Goal: Communication & Community: Answer question/provide support

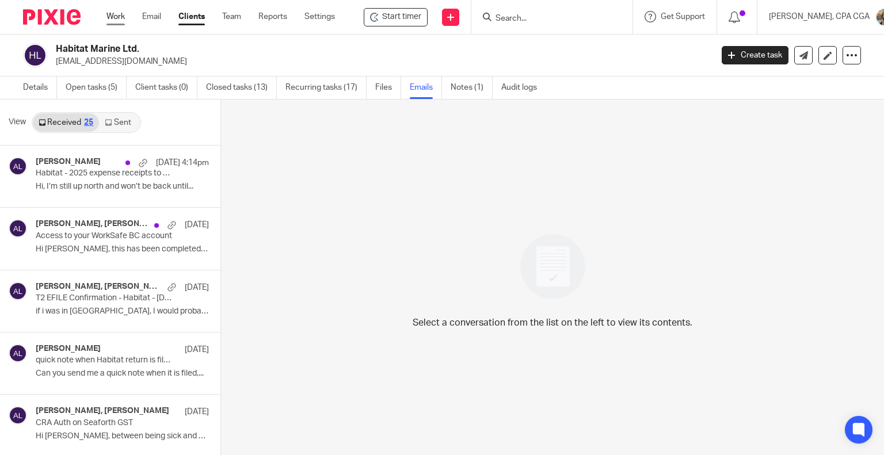
click at [113, 20] on link "Work" at bounding box center [115, 17] width 18 height 12
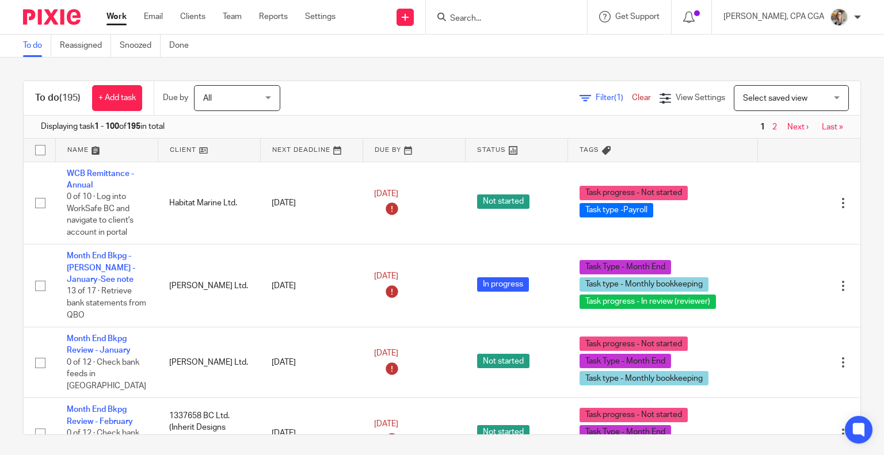
click at [595, 97] on span "Filter (1)" at bounding box center [613, 98] width 36 height 8
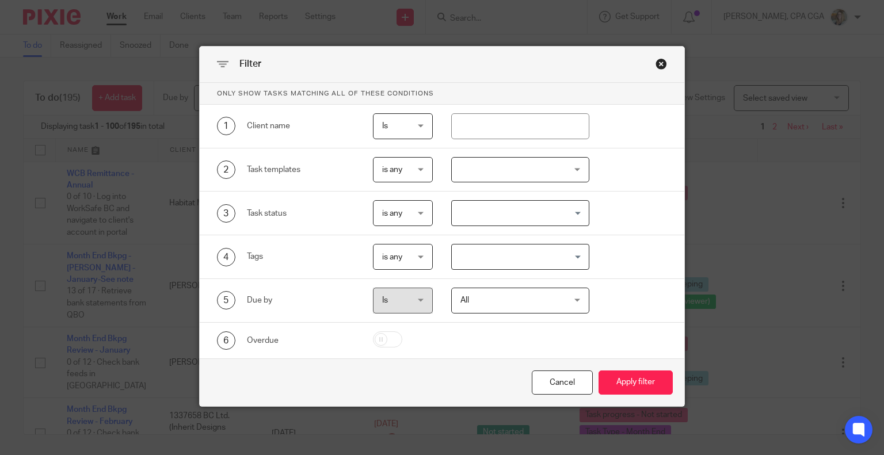
click at [473, 167] on div at bounding box center [520, 170] width 138 height 26
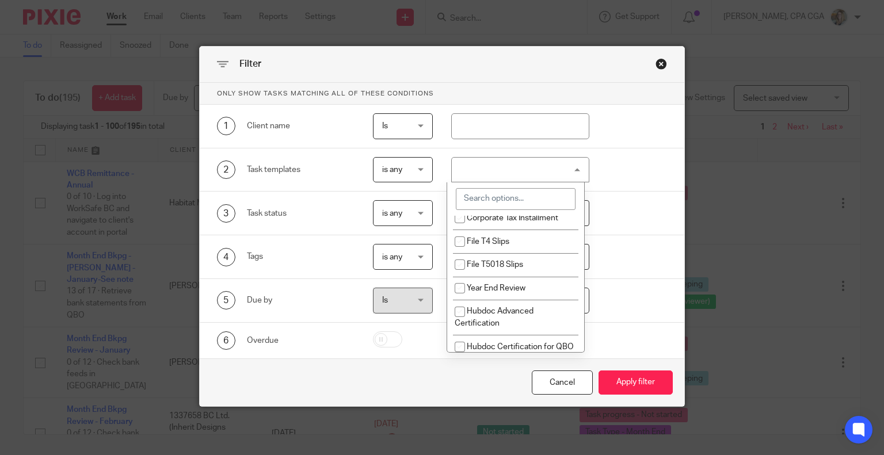
scroll to position [690, 0]
click at [502, 219] on span "Corporate Tax Installment" at bounding box center [512, 215] width 91 height 8
checkbox input "true"
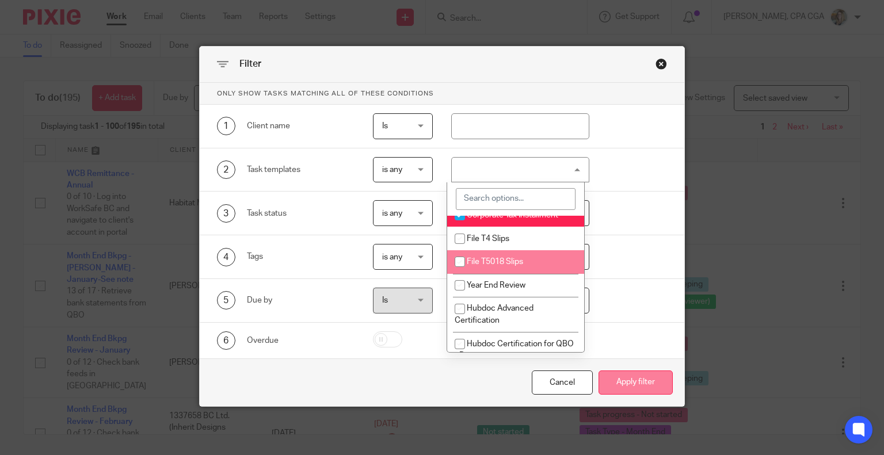
click at [632, 381] on button "Apply filter" at bounding box center [635, 382] width 74 height 25
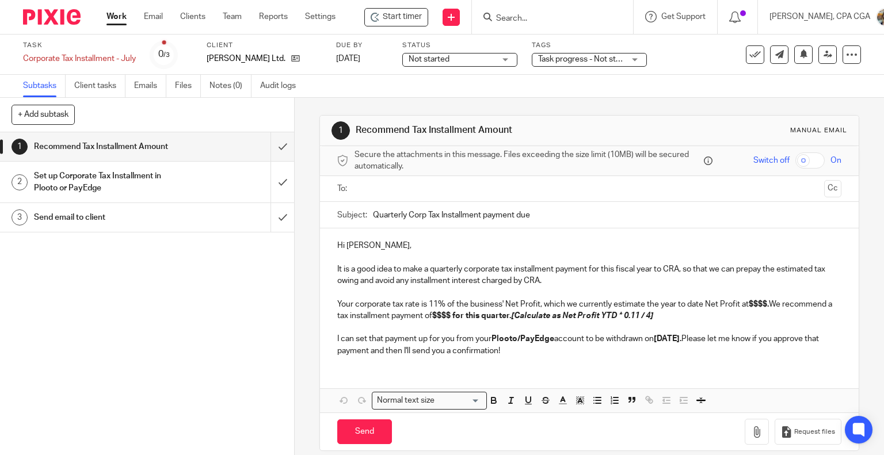
click at [401, 198] on div at bounding box center [590, 189] width 469 height 26
click at [406, 191] on input "text" at bounding box center [588, 188] width 461 height 13
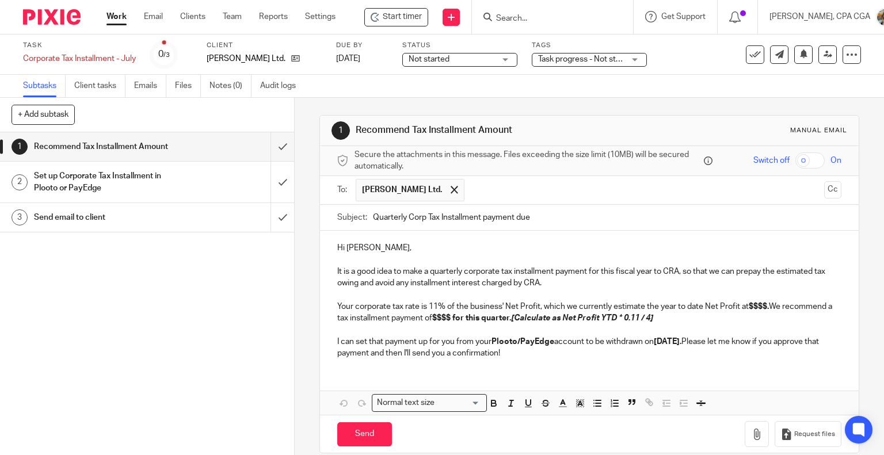
click at [380, 218] on input "Quarterly Corp Tax Installment payment due" at bounding box center [607, 218] width 469 height 26
drag, startPoint x: 444, startPoint y: 216, endPoint x: 648, endPoint y: 223, distance: 203.8
click at [648, 223] on input "Corp Tax Installment payment due" at bounding box center [607, 218] width 469 height 26
type input "Corp Tax Installment"
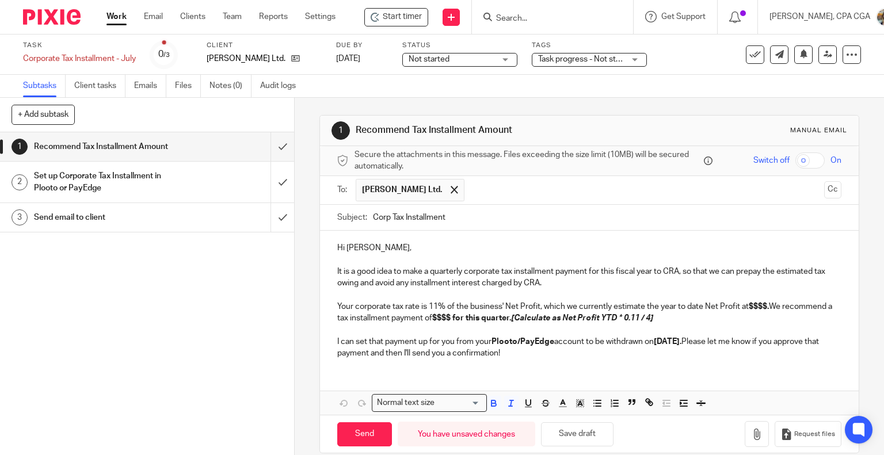
drag, startPoint x: 331, startPoint y: 269, endPoint x: 552, endPoint y: 358, distance: 237.7
click at [549, 358] on div "Hi Terry, It is a good idea to make a quarterly corporate tax installment payme…" at bounding box center [589, 299] width 539 height 137
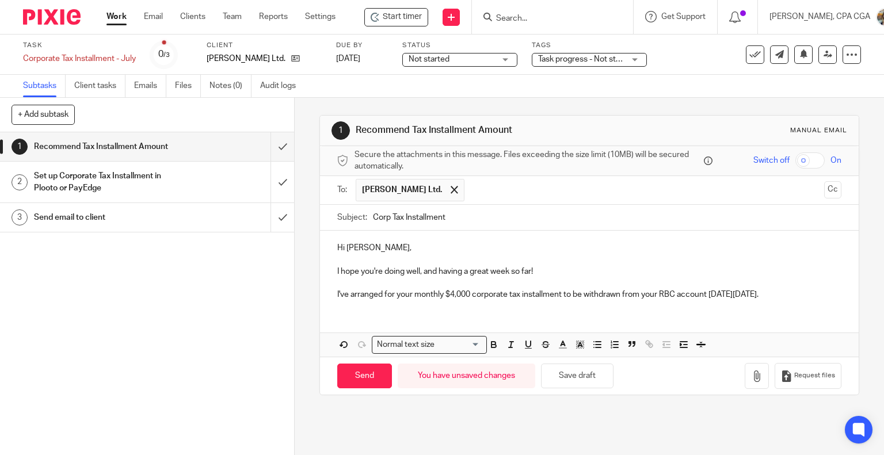
click at [145, 268] on div "1 Recommend Tax Installment Amount 2 Set up Corporate Tax Installment in Plooto…" at bounding box center [147, 293] width 294 height 323
click at [799, 293] on p "I've arranged for your monthly $4,000 corporate tax installment to be withdrawn…" at bounding box center [589, 295] width 505 height 12
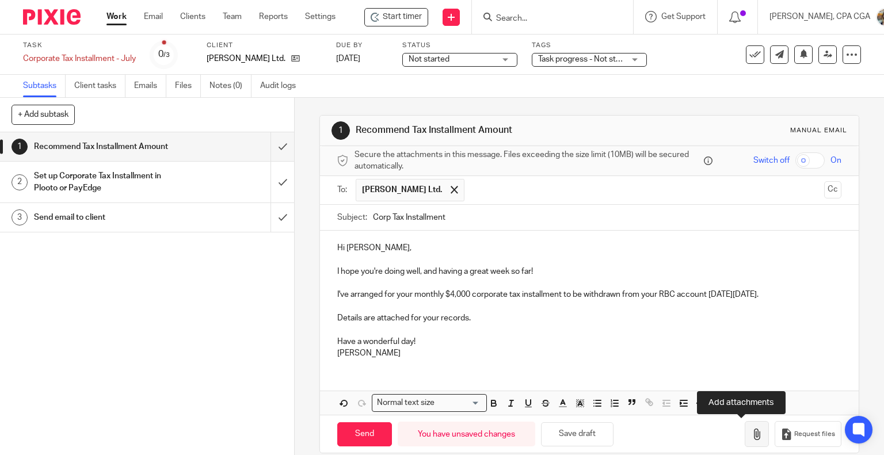
click at [751, 429] on icon "button" at bounding box center [757, 435] width 12 height 12
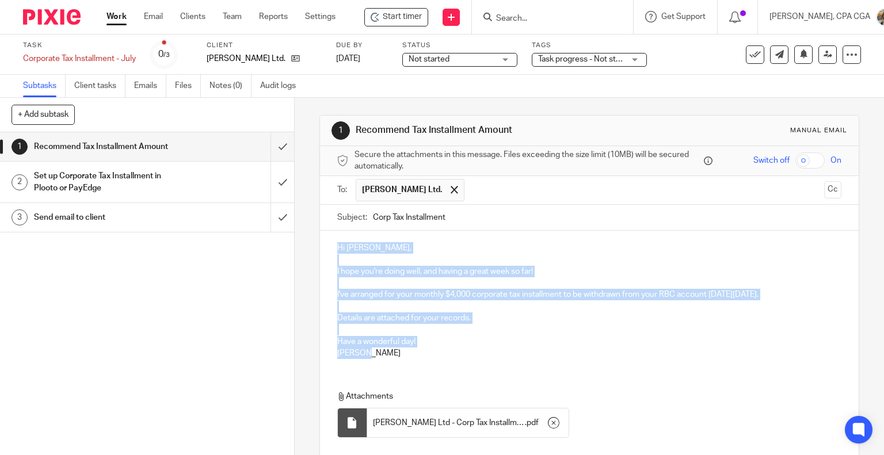
drag, startPoint x: 370, startPoint y: 353, endPoint x: 319, endPoint y: 239, distance: 125.1
click at [320, 239] on div "Hi Terry, I hope you're doing well, and having a great week so far! I've arrang…" at bounding box center [589, 299] width 539 height 137
copy div "Hi Terry, I hope you're doing well, and having a great week so far! I've arrang…"
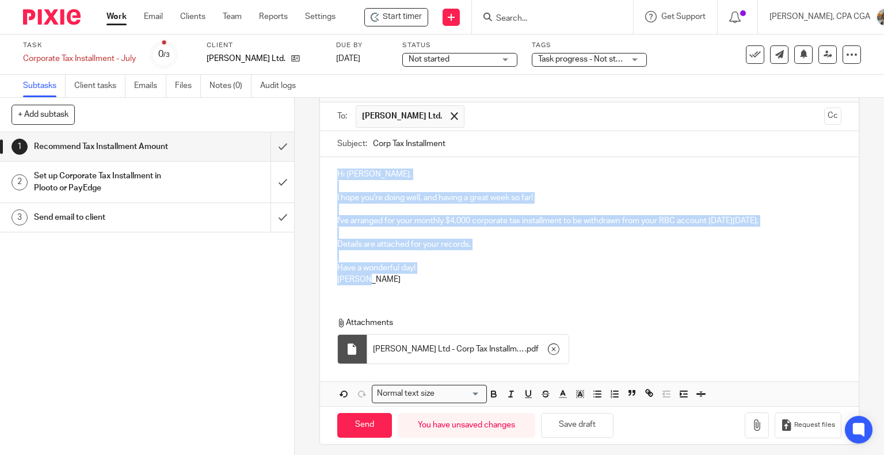
scroll to position [78, 0]
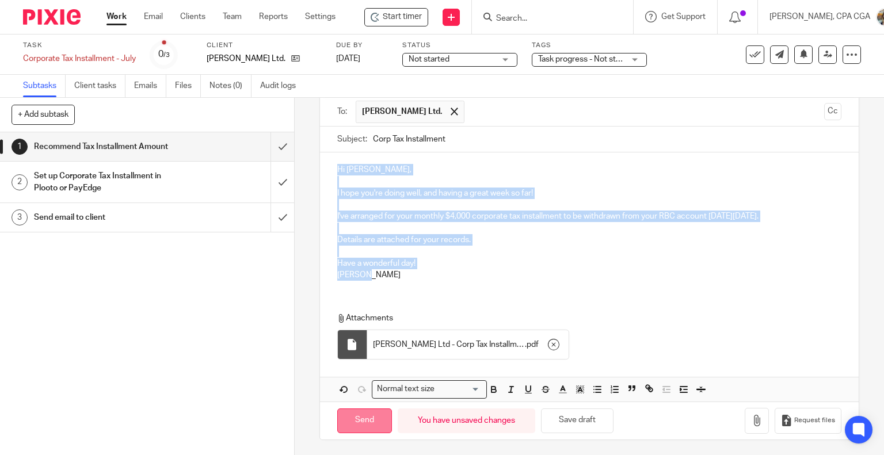
click at [361, 424] on input "Send" at bounding box center [364, 420] width 55 height 25
type input "Sent"
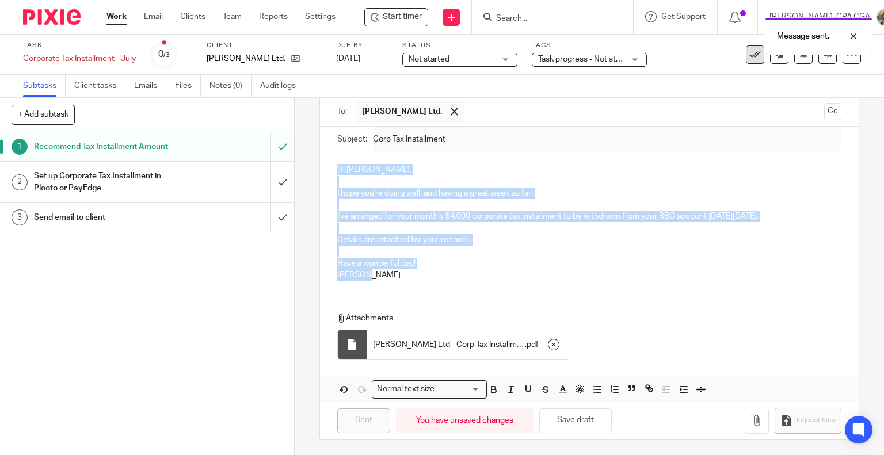
click at [746, 63] on button at bounding box center [755, 54] width 18 height 18
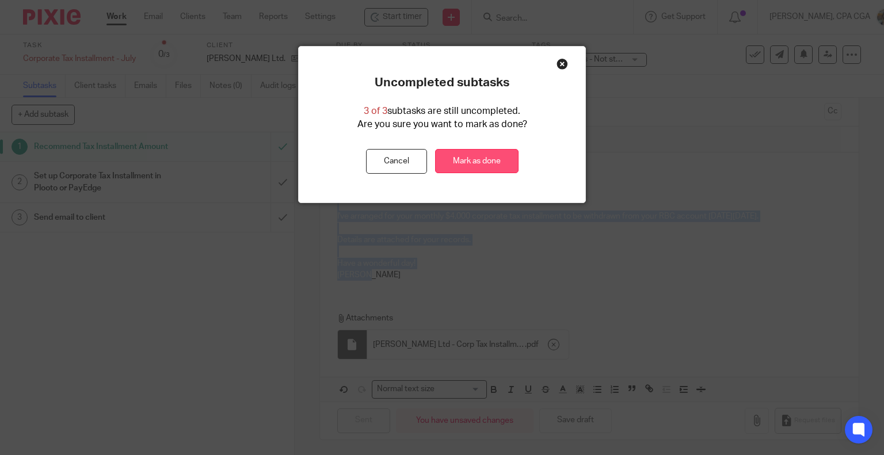
click at [492, 161] on link "Mark as done" at bounding box center [476, 161] width 83 height 25
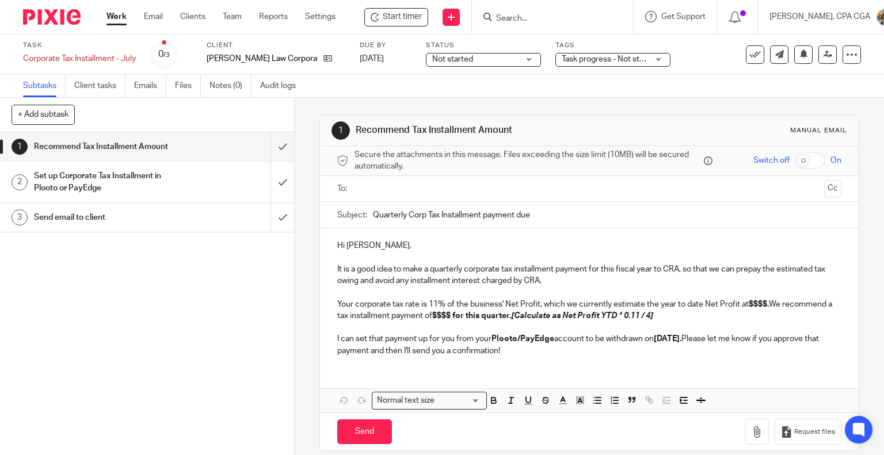
click at [366, 278] on p "It is a good idea to make a quarterly corporate tax installment payment for thi…" at bounding box center [589, 275] width 505 height 24
drag, startPoint x: 334, startPoint y: 268, endPoint x: 624, endPoint y: 391, distance: 315.2
click at [623, 393] on div "Hi Joshua, It is a good idea to make a quarterly corporate tax installment paym…" at bounding box center [589, 320] width 539 height 184
paste div
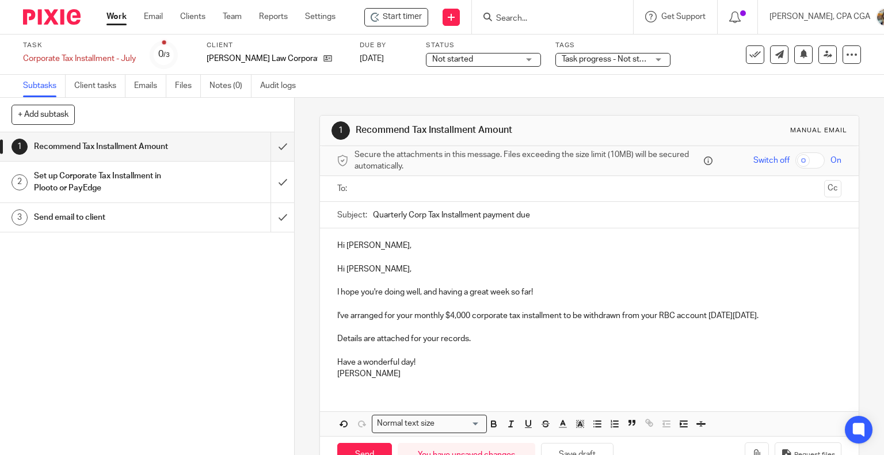
click at [355, 268] on p "Hi Terry," at bounding box center [589, 269] width 505 height 12
drag, startPoint x: 331, startPoint y: 267, endPoint x: 324, endPoint y: 223, distance: 44.3
click at [324, 223] on form "Secure the attachments in this message. Files exceeding the size limit (10MB) w…" at bounding box center [589, 310] width 539 height 328
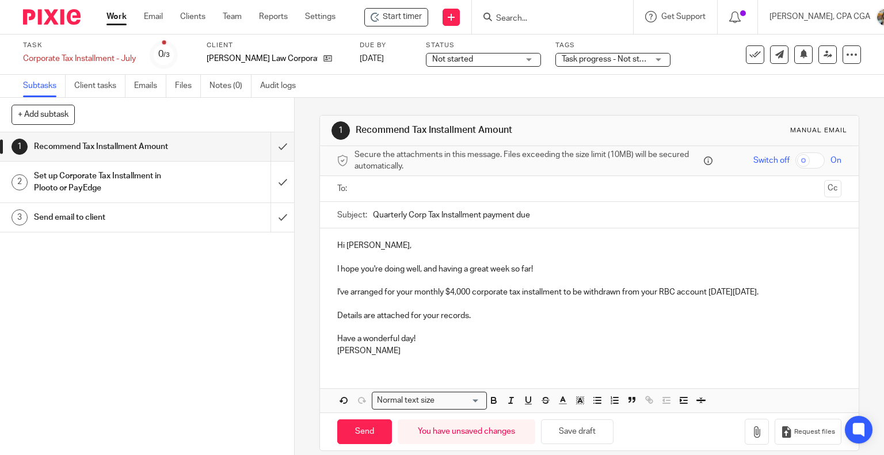
click at [387, 217] on input "Quarterly Corp Tax Installment payment due" at bounding box center [607, 215] width 469 height 26
drag, startPoint x: 446, startPoint y: 215, endPoint x: 627, endPoint y: 223, distance: 180.8
click at [627, 223] on input "Corp Tax Installment payment due" at bounding box center [607, 215] width 469 height 26
type input "Corp Tax Installment"
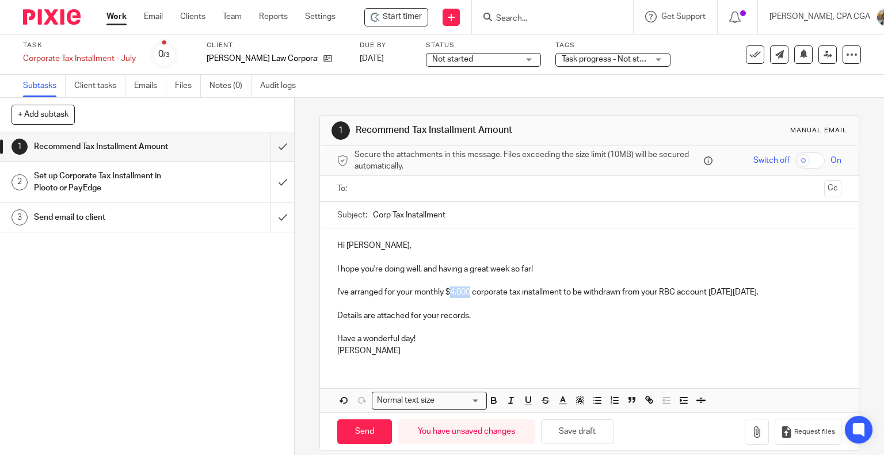
drag, startPoint x: 448, startPoint y: 289, endPoint x: 467, endPoint y: 297, distance: 20.4
click at [467, 297] on p "I've arranged for your monthly $4,000 corporate tax installment to be withdrawn…" at bounding box center [589, 293] width 505 height 12
click at [663, 292] on p "I've arranged for your monthly $1,610 corporate tax installment to be withdrawn…" at bounding box center [589, 293] width 505 height 12
click at [387, 191] on input "text" at bounding box center [588, 188] width 461 height 13
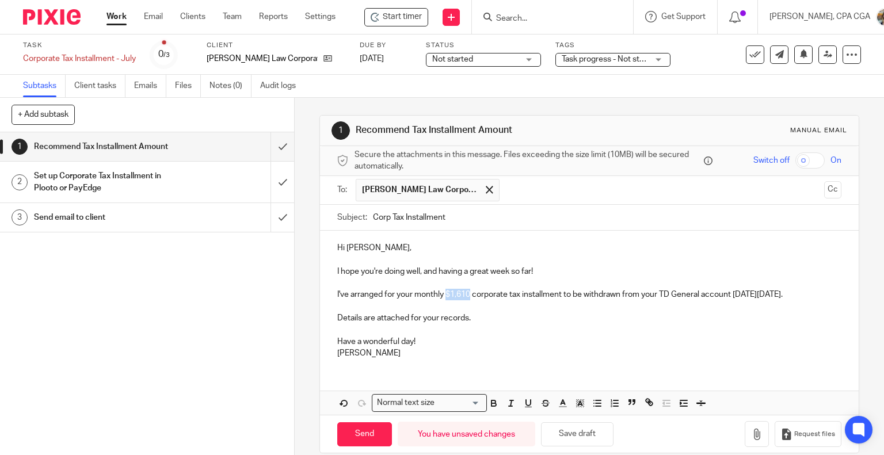
drag, startPoint x: 445, startPoint y: 293, endPoint x: 469, endPoint y: 294, distance: 24.2
click at [469, 294] on p "I've arranged for your monthly $1,610 corporate tax installment to be withdrawn…" at bounding box center [589, 295] width 505 height 12
drag, startPoint x: 744, startPoint y: 292, endPoint x: 820, endPoint y: 299, distance: 76.2
click at [820, 299] on p "I've arranged for your monthly $1,610 corporate tax installment to be withdrawn…" at bounding box center [589, 295] width 505 height 12
click at [790, 335] on p at bounding box center [589, 330] width 505 height 12
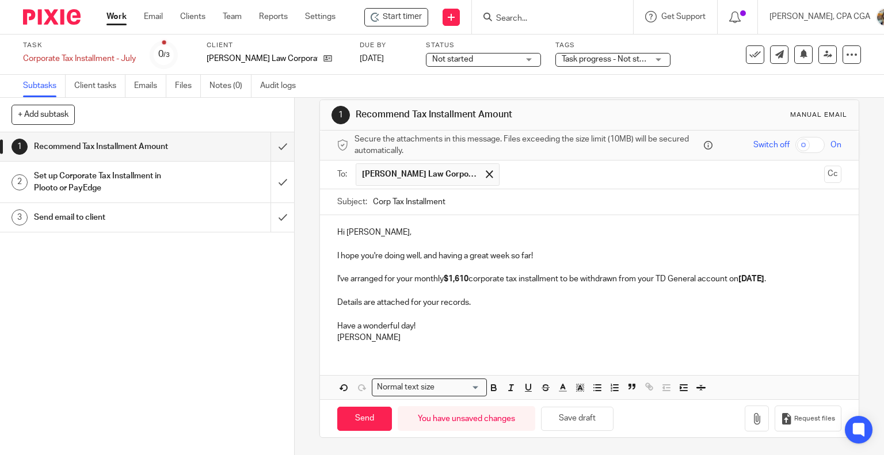
scroll to position [25, 0]
click at [751, 419] on icon "button" at bounding box center [757, 419] width 12 height 12
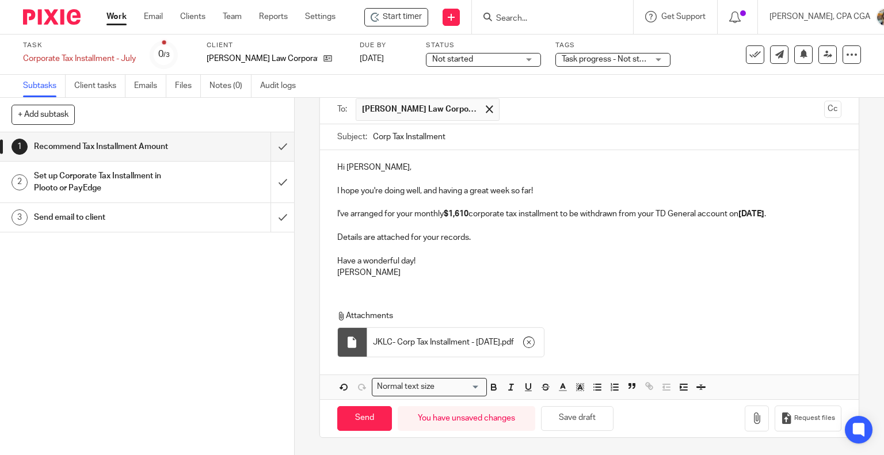
scroll to position [90, 0]
click at [368, 419] on input "Send" at bounding box center [364, 418] width 55 height 25
type input "Sent"
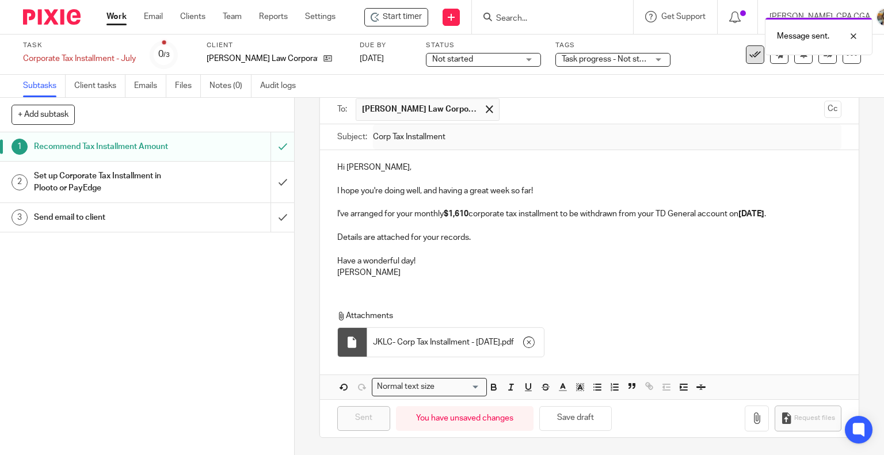
click at [749, 59] on icon at bounding box center [755, 55] width 12 height 12
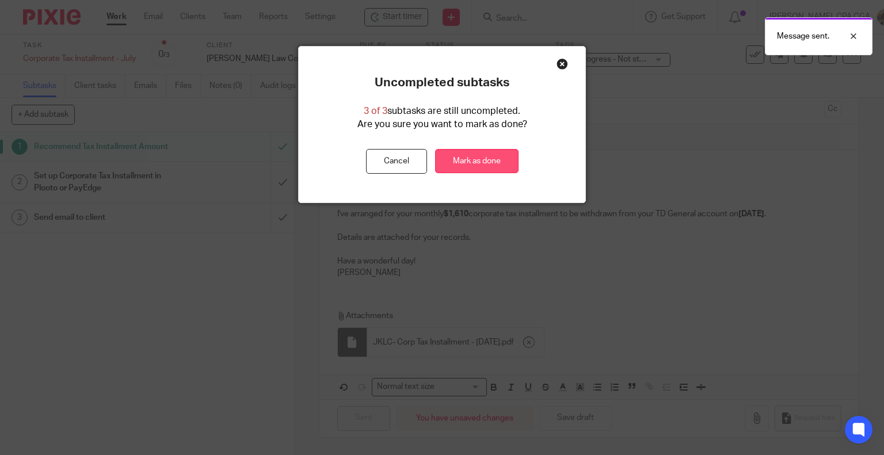
click at [483, 170] on link "Mark as done" at bounding box center [476, 161] width 83 height 25
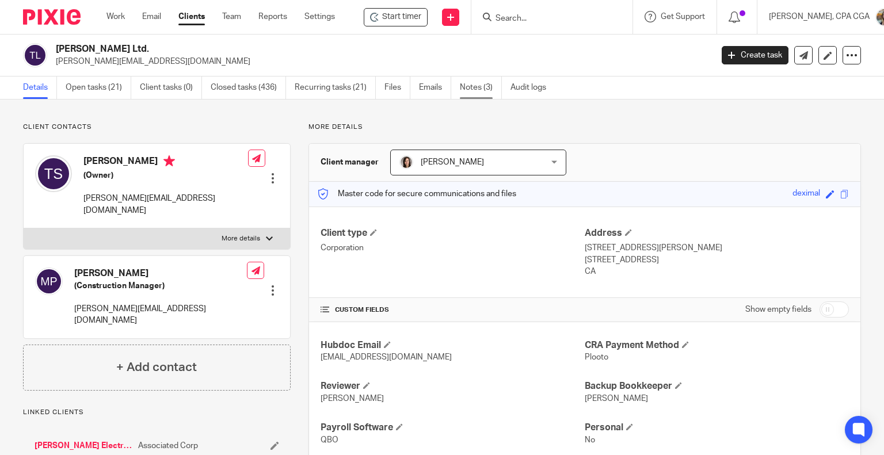
click at [470, 86] on link "Notes (3)" at bounding box center [481, 88] width 42 height 22
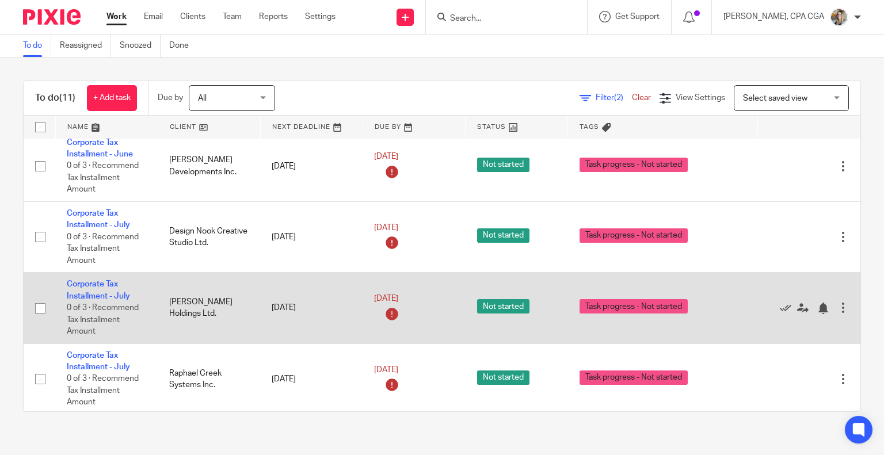
scroll to position [534, 0]
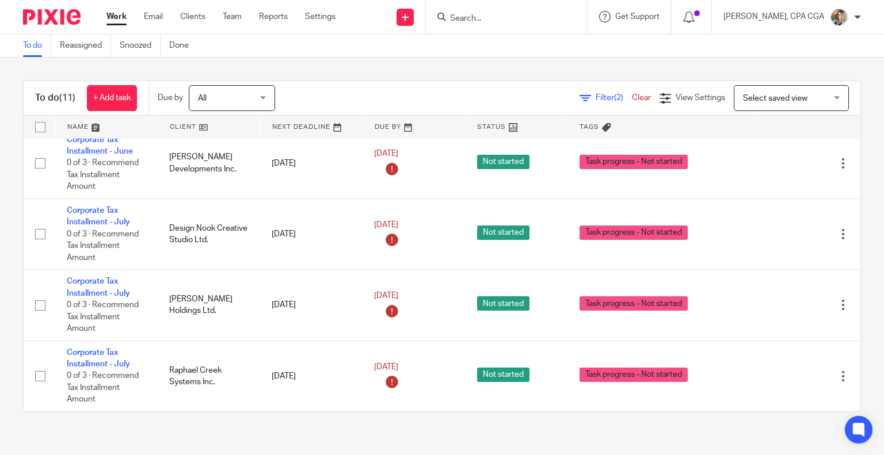
click at [579, 96] on icon at bounding box center [585, 99] width 12 height 12
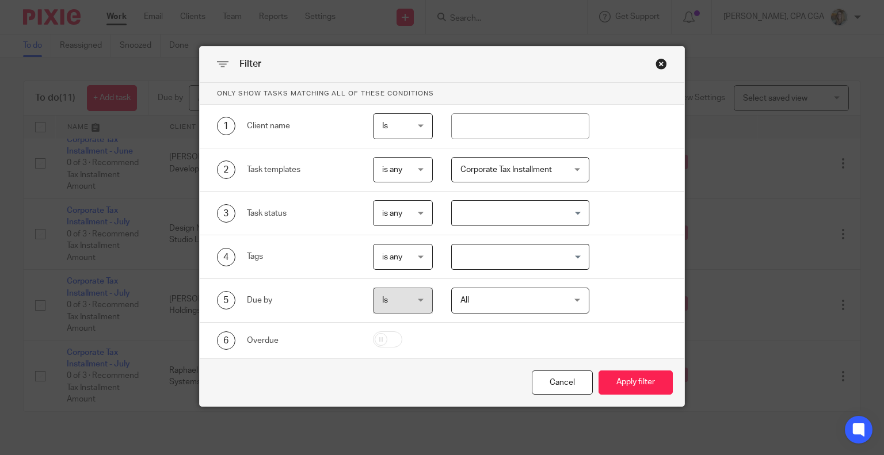
click at [488, 170] on span "Corporate Tax Installment" at bounding box center [505, 170] width 91 height 8
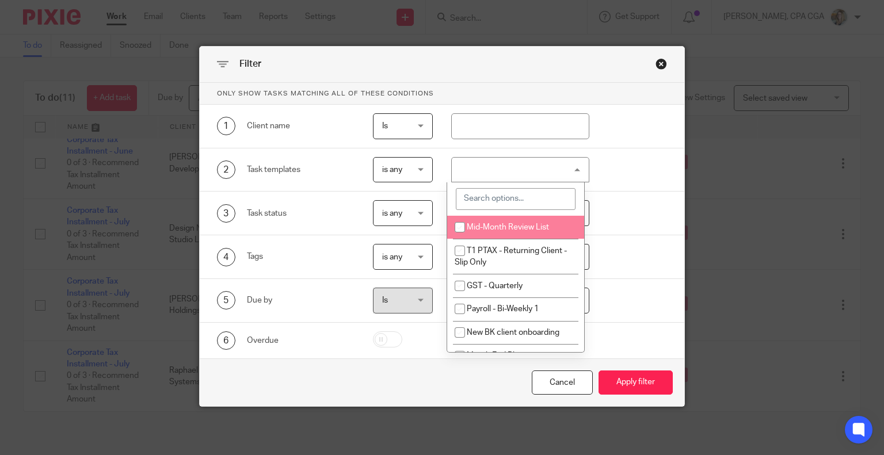
click at [500, 230] on span "Mid-Month Review List" at bounding box center [508, 227] width 82 height 8
checkbox input "true"
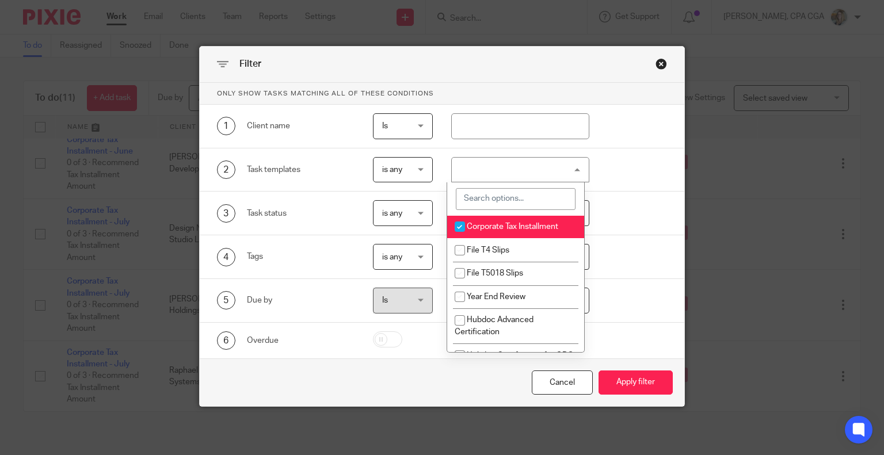
scroll to position [690, 0]
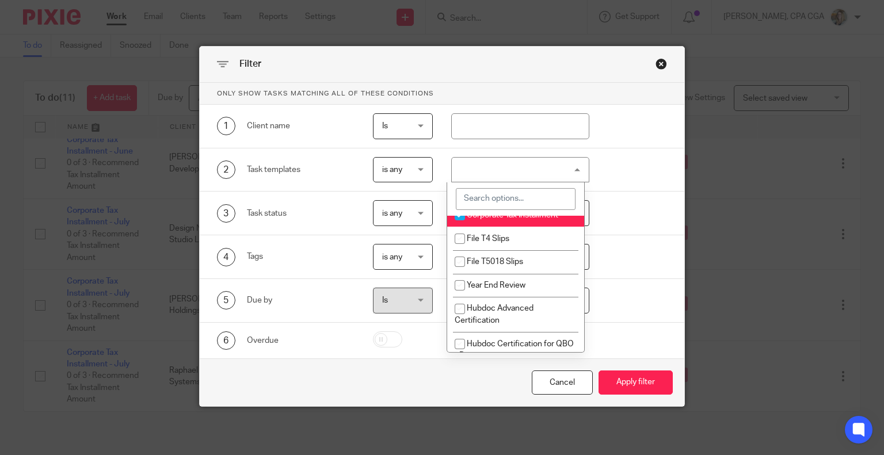
click at [483, 219] on span "Corporate Tax Installment" at bounding box center [512, 215] width 91 height 8
checkbox input "false"
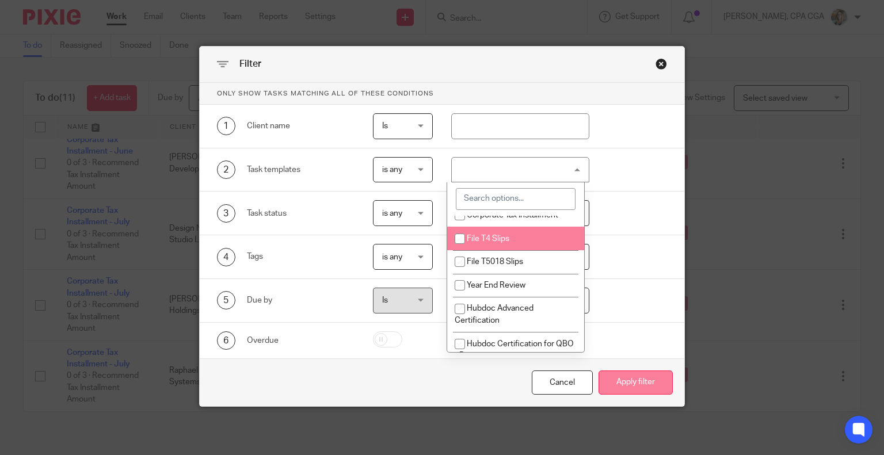
click at [642, 379] on button "Apply filter" at bounding box center [635, 382] width 74 height 25
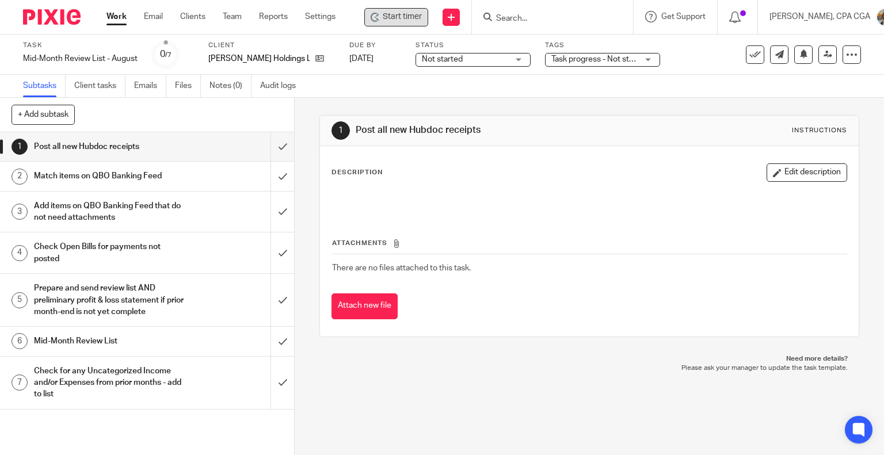
click at [400, 18] on span "Start timer" at bounding box center [402, 17] width 39 height 12
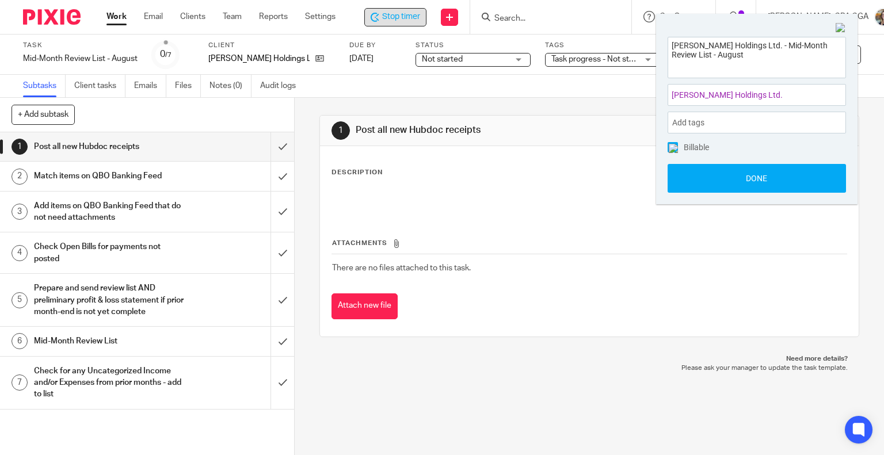
drag, startPoint x: 739, startPoint y: 179, endPoint x: 682, endPoint y: 102, distance: 95.8
click at [739, 179] on button "Done" at bounding box center [756, 178] width 178 height 29
